Goal: Complete application form

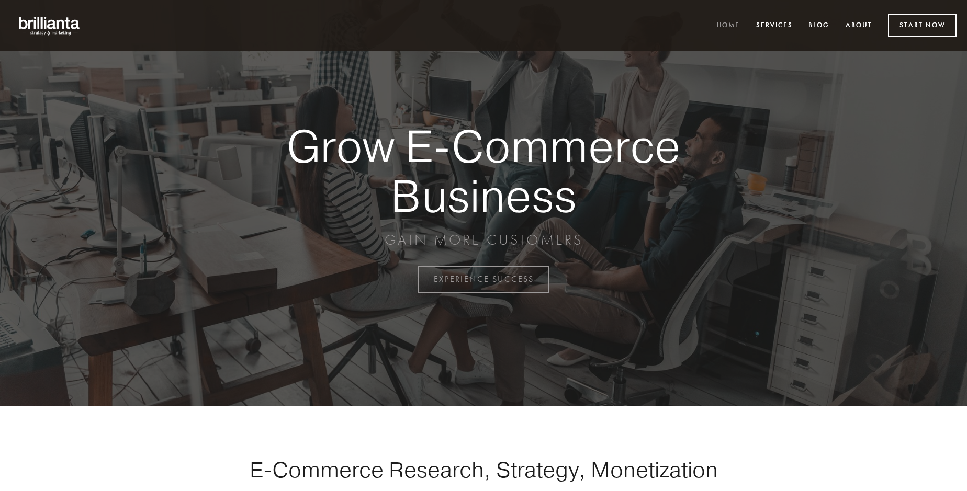
scroll to position [2743, 0]
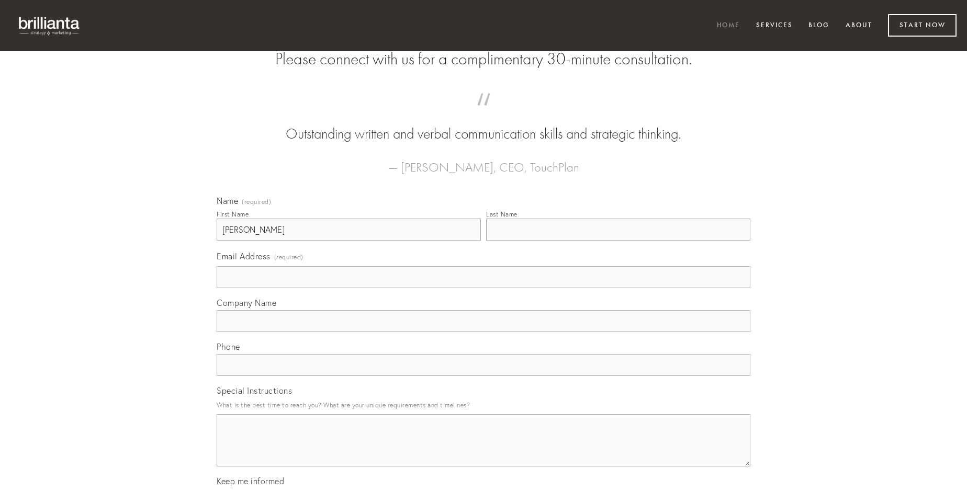
click at [618, 241] on input "Last Name" at bounding box center [618, 230] width 264 height 22
type input "[PERSON_NAME]"
click at [484, 288] on input "Email Address (required)" at bounding box center [484, 277] width 534 height 22
type input "[EMAIL_ADDRESS][DOMAIN_NAME]"
click at [484, 332] on input "Company Name" at bounding box center [484, 321] width 534 height 22
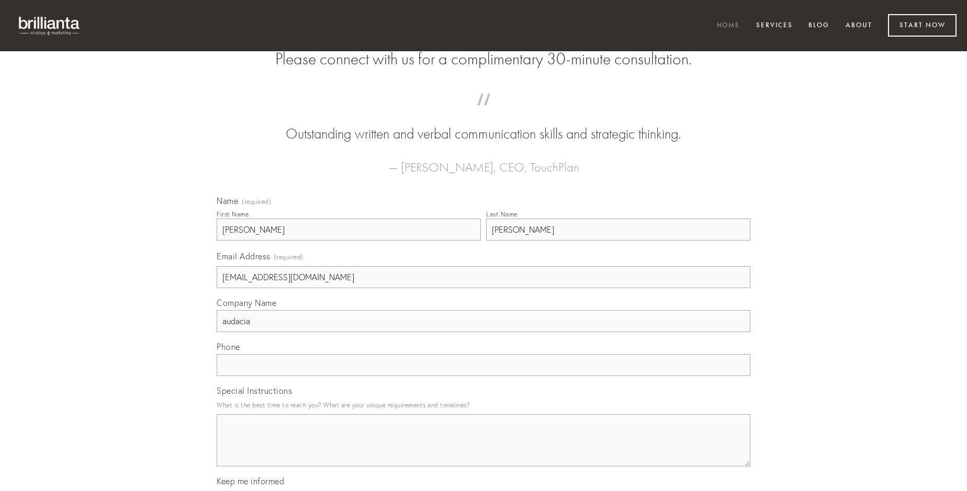
type input "audacia"
click at [484, 376] on input "text" at bounding box center [484, 365] width 534 height 22
click at [484, 450] on textarea "Special Instructions" at bounding box center [484, 440] width 534 height 52
type textarea "brevis"
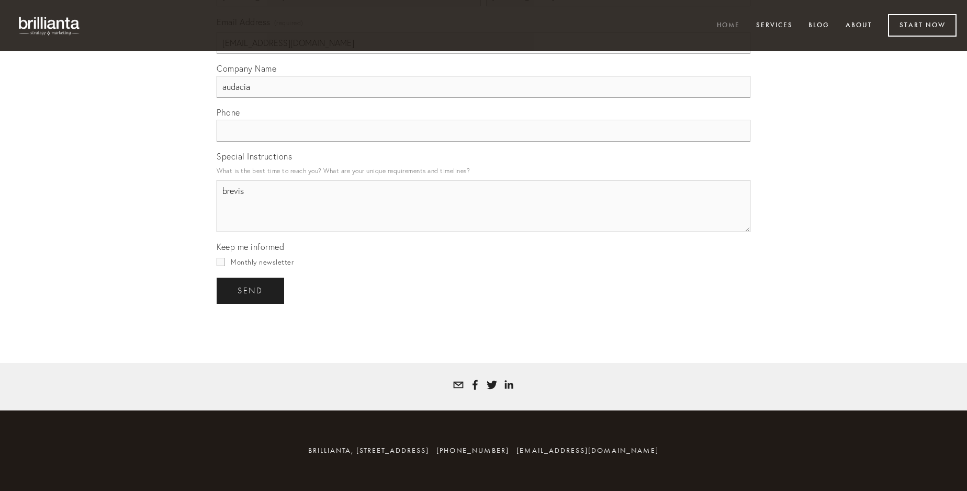
click at [251, 290] on span "send" at bounding box center [251, 290] width 26 height 9
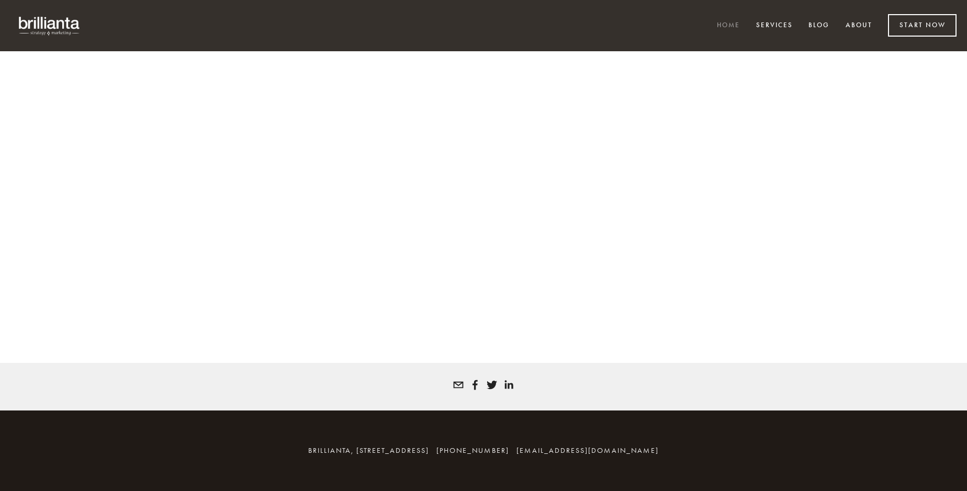
scroll to position [2729, 0]
